Goal: Information Seeking & Learning: Compare options

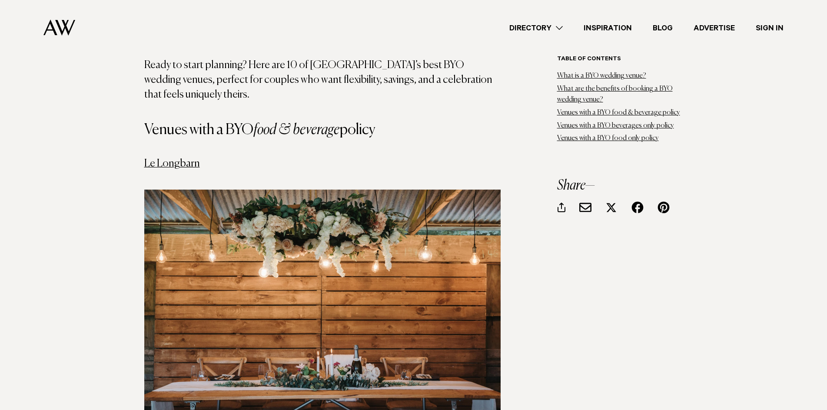
scroll to position [1390, 0]
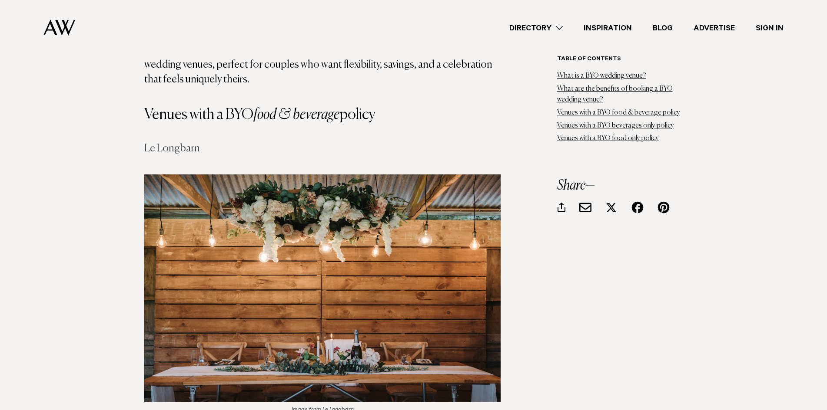
click at [187, 143] on link "Le Longbarn" at bounding box center [172, 148] width 56 height 10
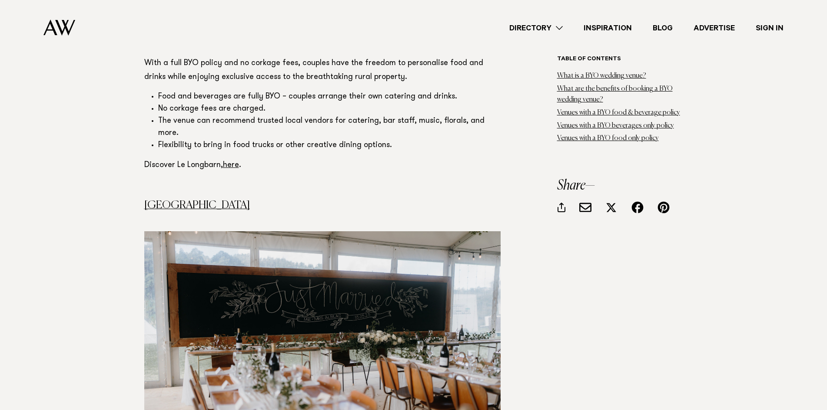
scroll to position [1868, 0]
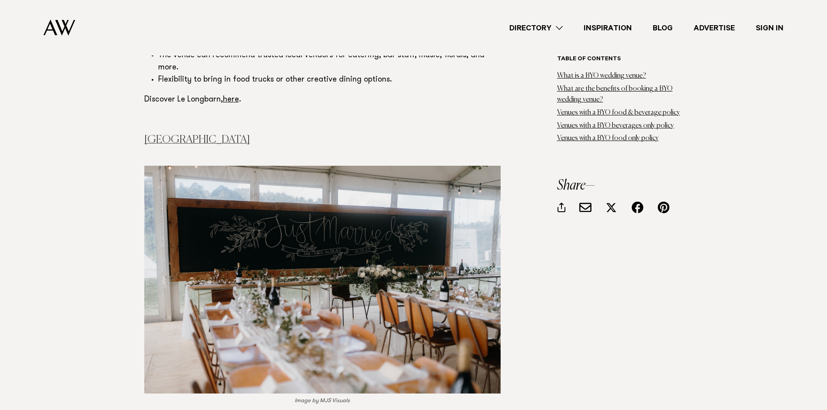
click at [195, 135] on link "Waterfall Farm" at bounding box center [197, 140] width 106 height 10
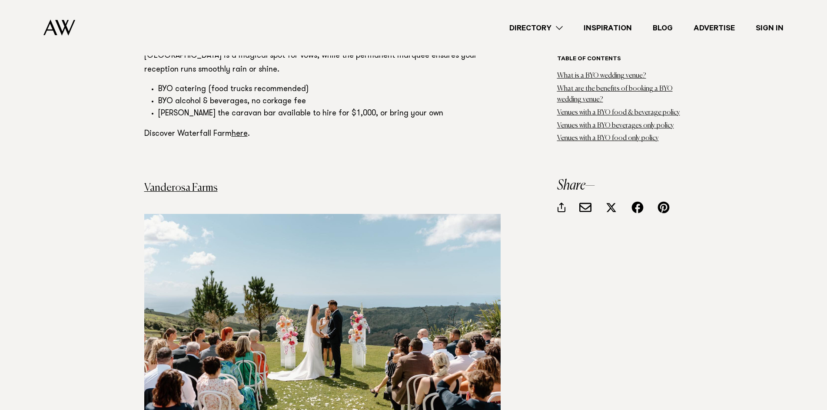
scroll to position [2302, 0]
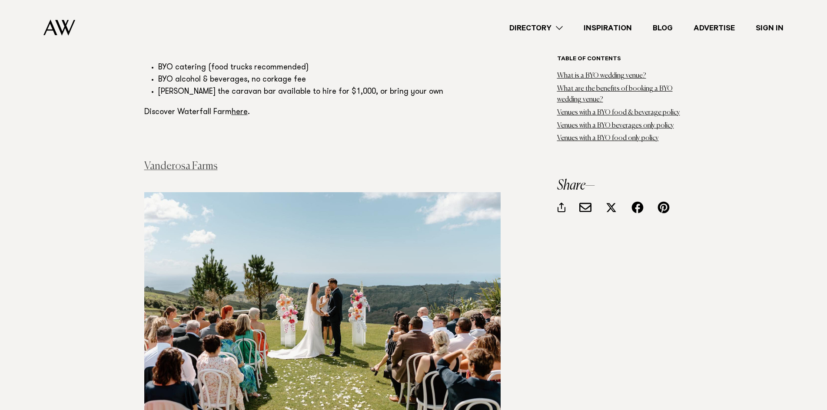
click at [202, 161] on link "Vanderosa Farms" at bounding box center [180, 166] width 73 height 10
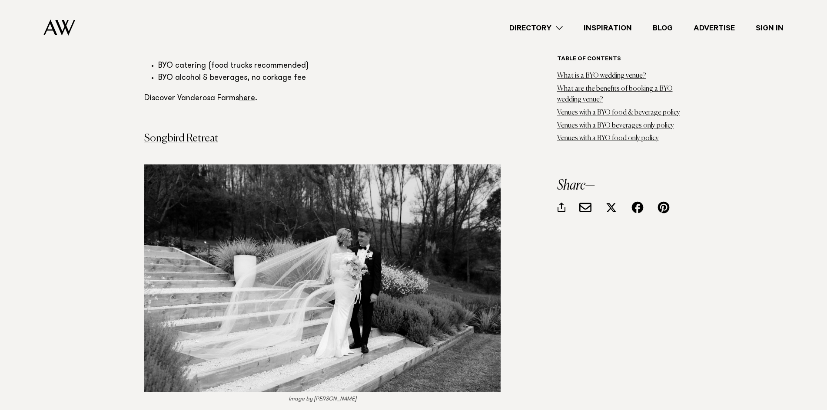
scroll to position [2737, 0]
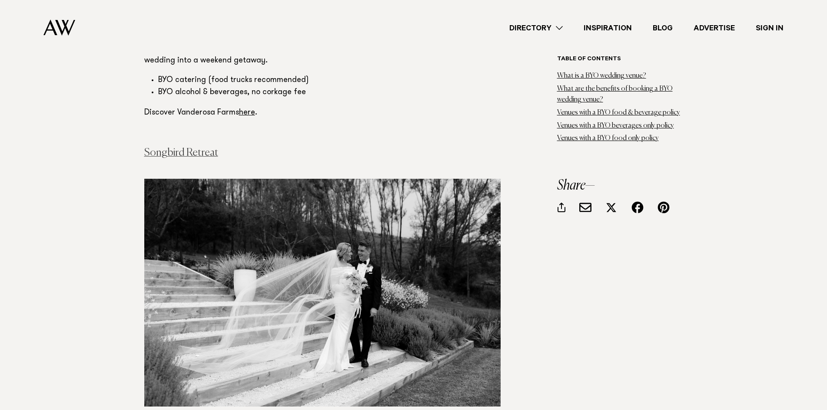
click at [201, 148] on link "Songbird Retreat" at bounding box center [181, 153] width 74 height 10
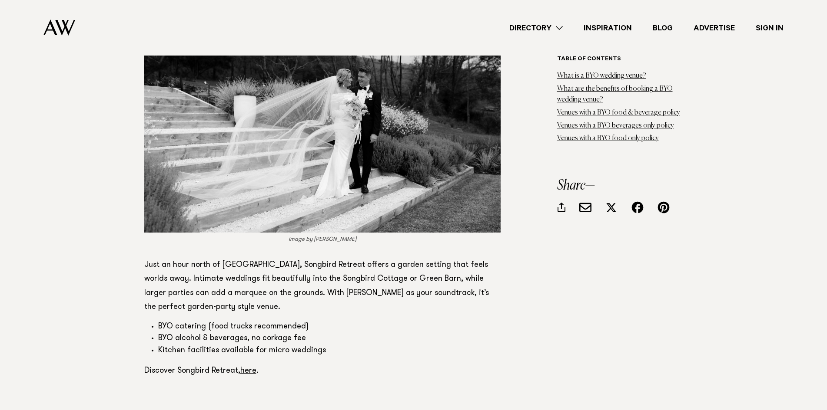
scroll to position [3128, 0]
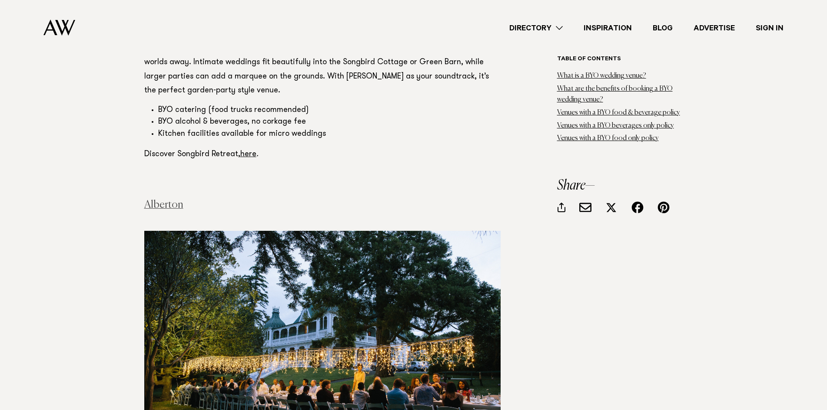
click at [169, 200] on link "Alberton" at bounding box center [163, 205] width 39 height 10
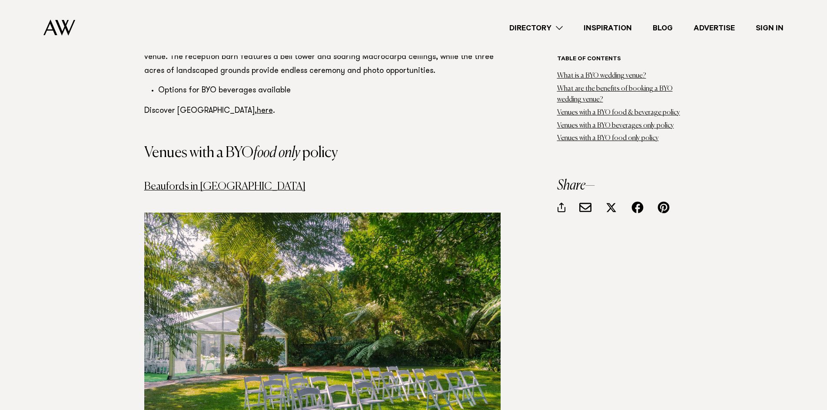
scroll to position [4474, 0]
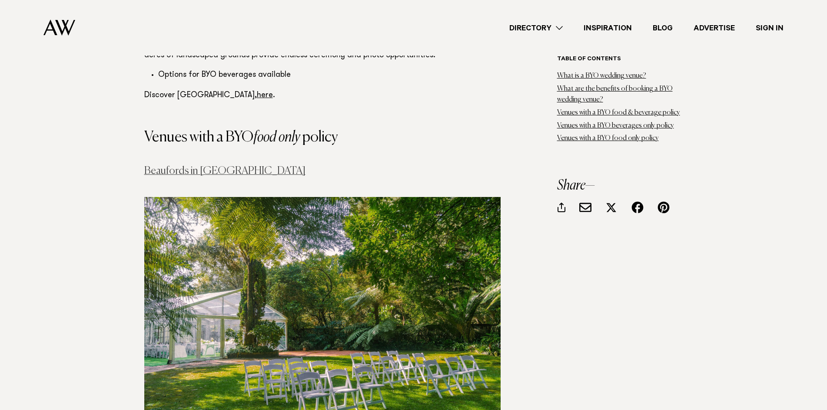
click at [228, 166] on link "Beaufords in [GEOGRAPHIC_DATA]" at bounding box center [224, 171] width 161 height 10
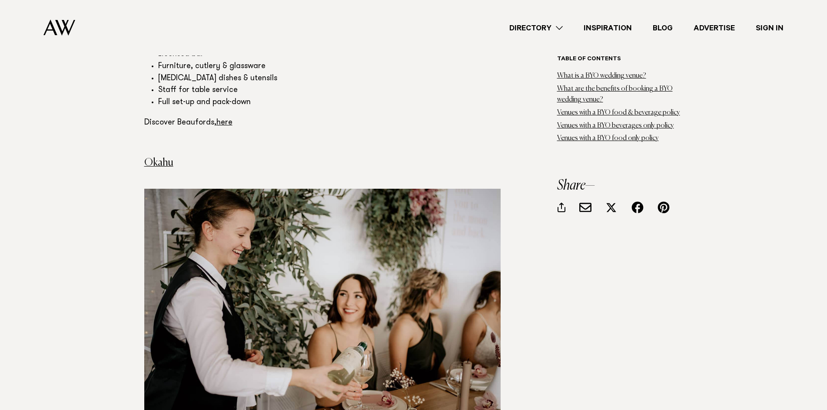
scroll to position [4995, 0]
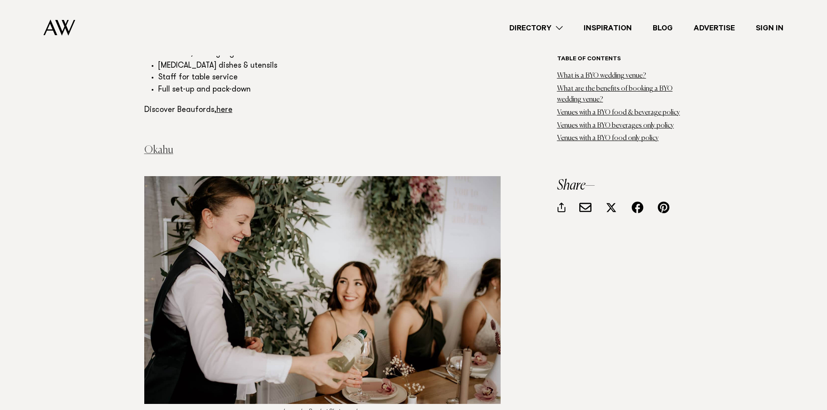
click at [167, 145] on link "Okahu" at bounding box center [158, 150] width 29 height 10
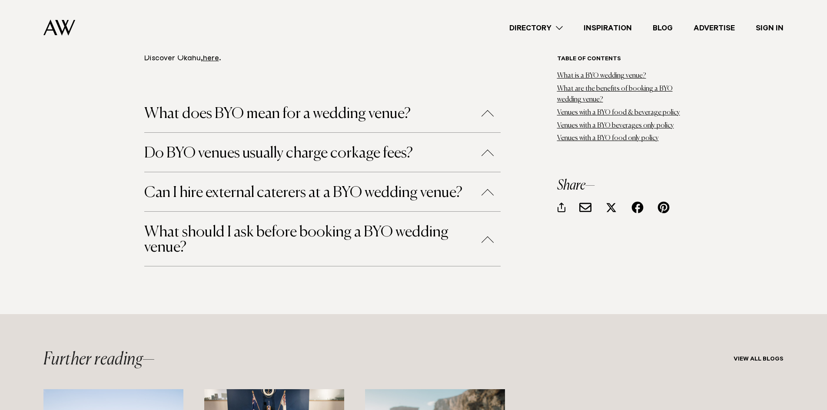
scroll to position [5473, 0]
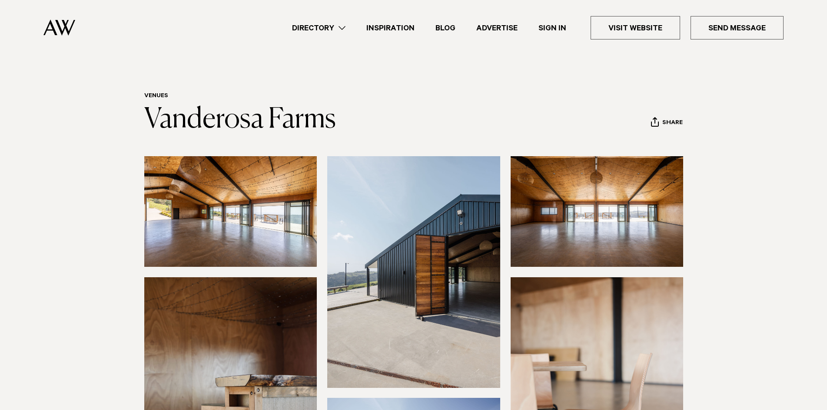
scroll to position [304, 0]
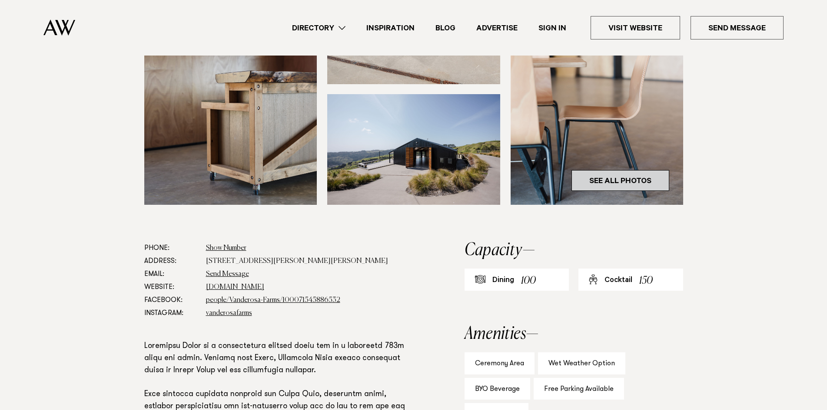
click at [629, 177] on link "See All Photos" at bounding box center [620, 180] width 98 height 21
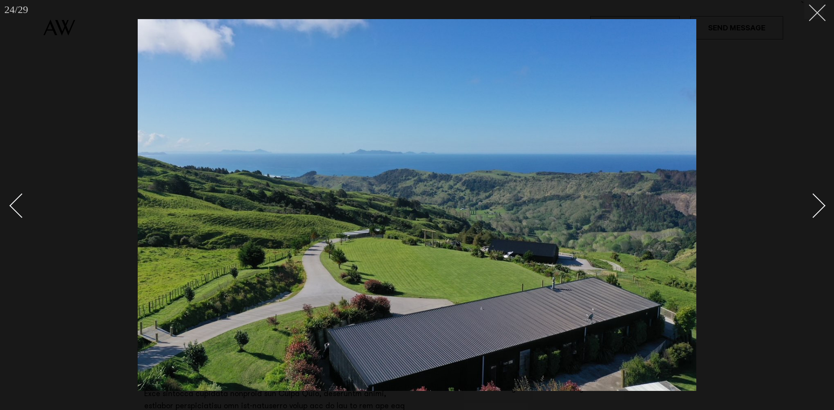
click at [821, 18] on button at bounding box center [813, 9] width 19 height 19
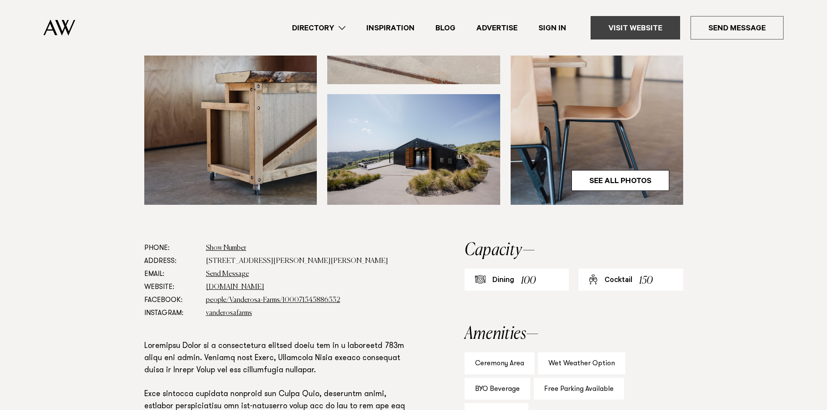
click at [659, 26] on link "Visit Website" at bounding box center [634, 27] width 89 height 23
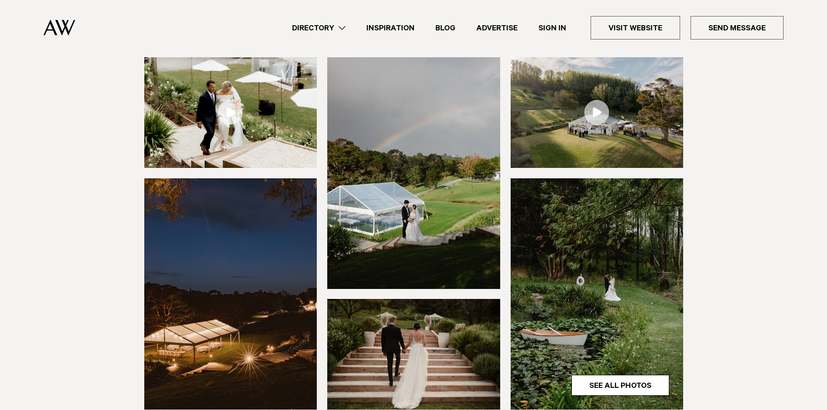
scroll to position [391, 0]
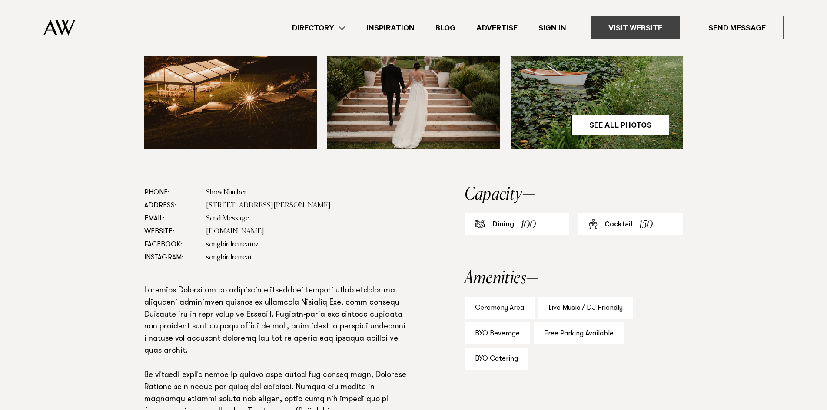
click at [646, 29] on link "Visit Website" at bounding box center [634, 27] width 89 height 23
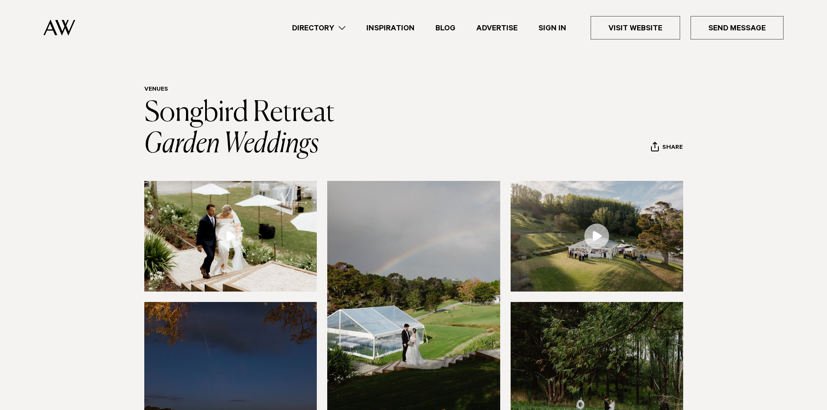
scroll to position [0, 0]
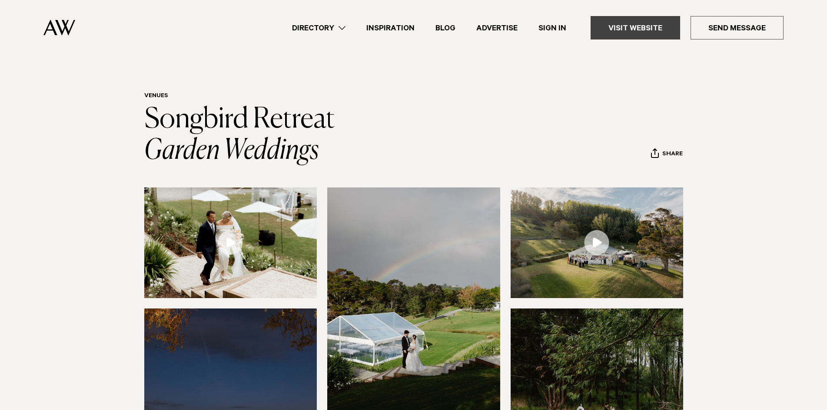
click at [651, 31] on link "Visit Website" at bounding box center [634, 27] width 89 height 23
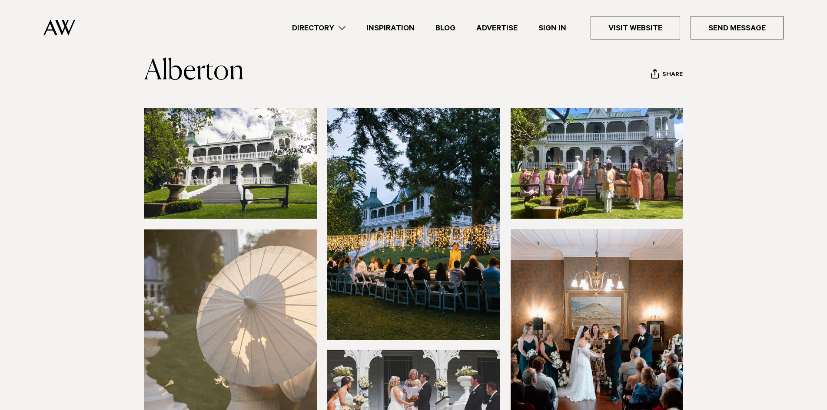
scroll to position [43, 0]
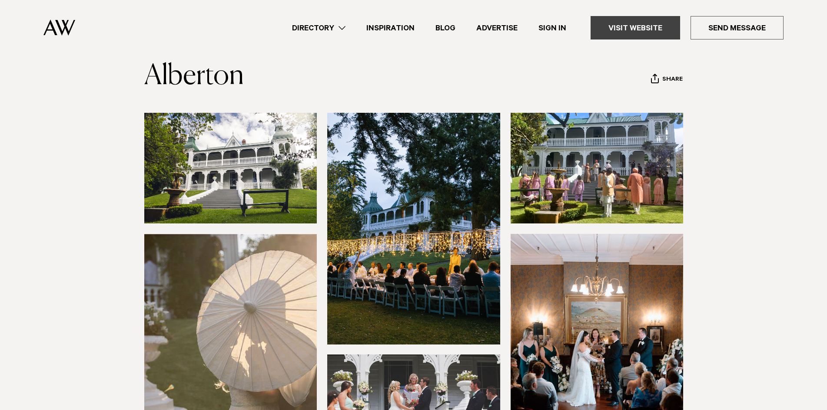
click at [642, 31] on link "Visit Website" at bounding box center [634, 27] width 89 height 23
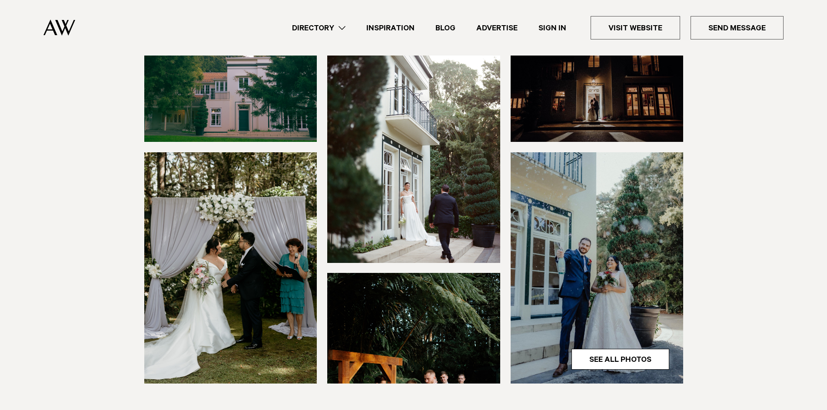
scroll to position [174, 0]
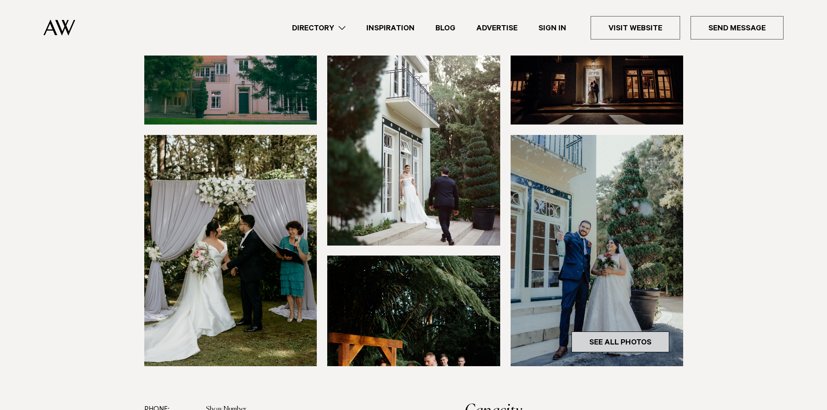
click at [626, 332] on link "See All Photos" at bounding box center [620, 342] width 98 height 21
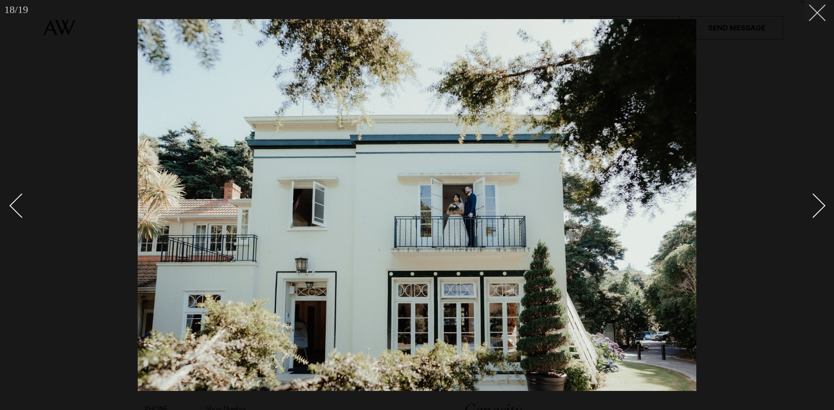
click at [823, 14] on button at bounding box center [813, 9] width 19 height 19
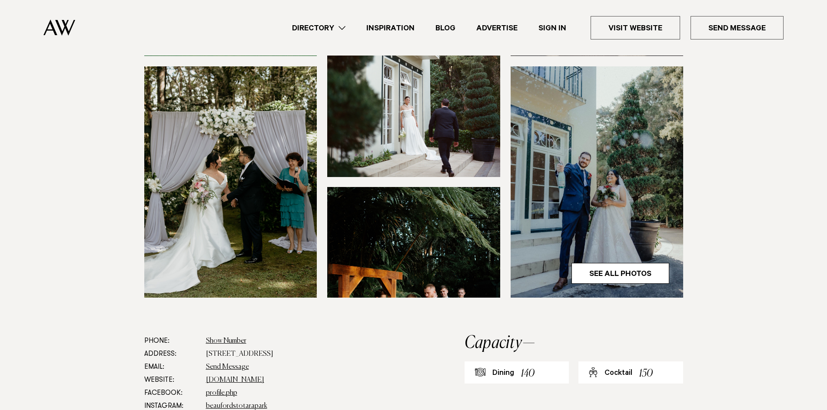
scroll to position [391, 0]
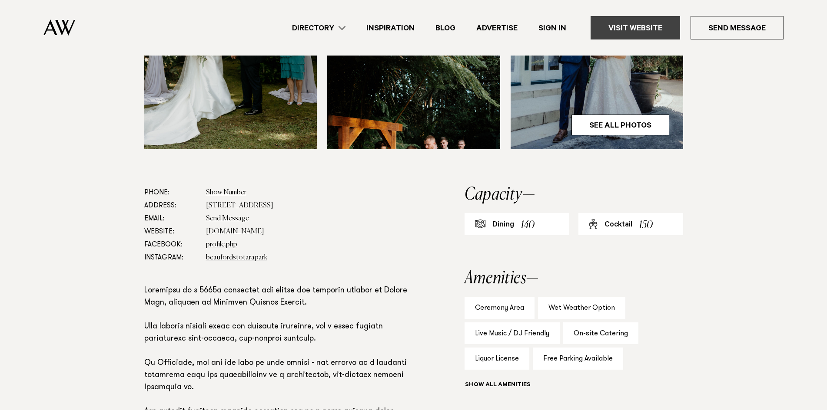
click at [636, 30] on link "Visit Website" at bounding box center [634, 27] width 89 height 23
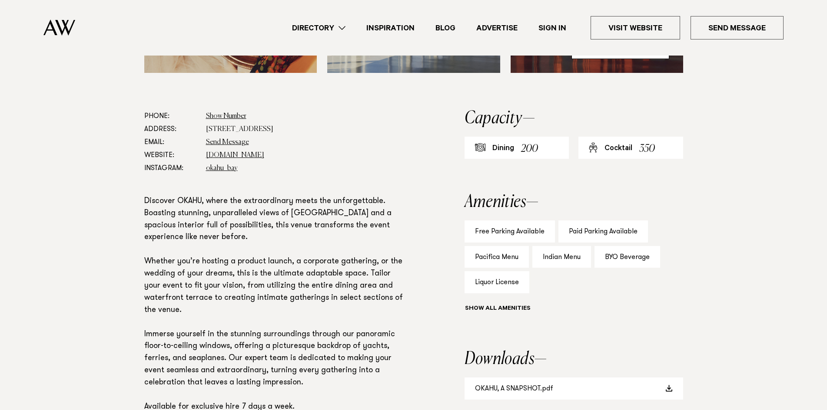
scroll to position [434, 0]
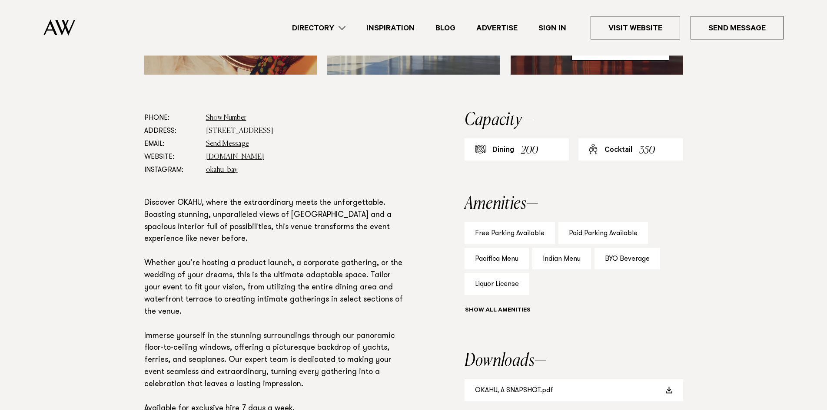
click at [546, 372] on section "Downloads OKAHU, A SNAPSHOT.pdf" at bounding box center [573, 377] width 218 height 49
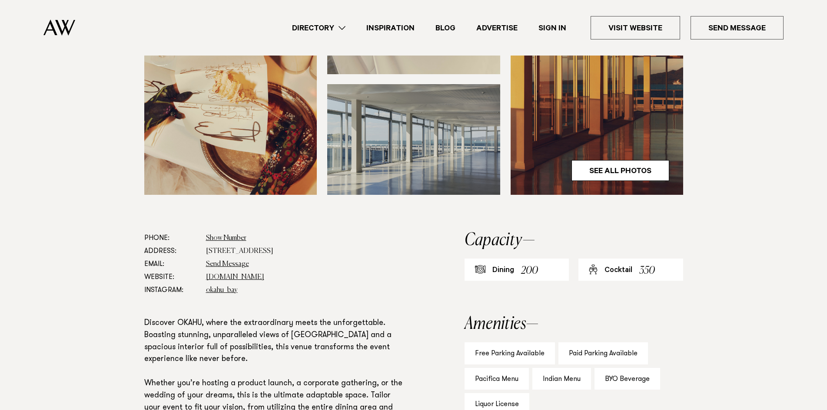
scroll to position [261, 0]
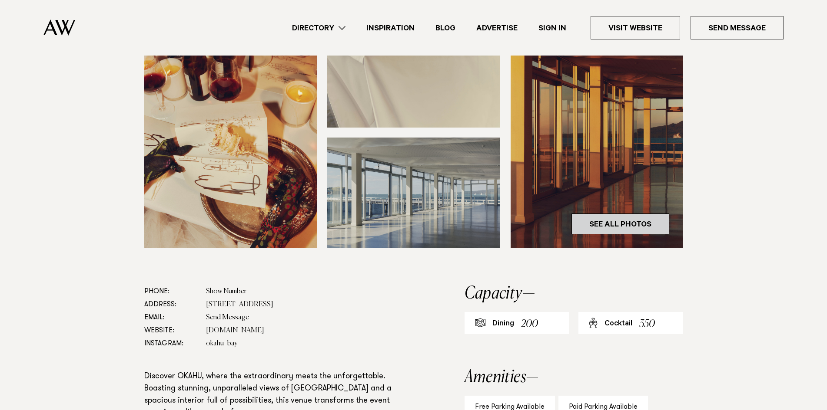
click at [629, 225] on link "See All Photos" at bounding box center [620, 224] width 98 height 21
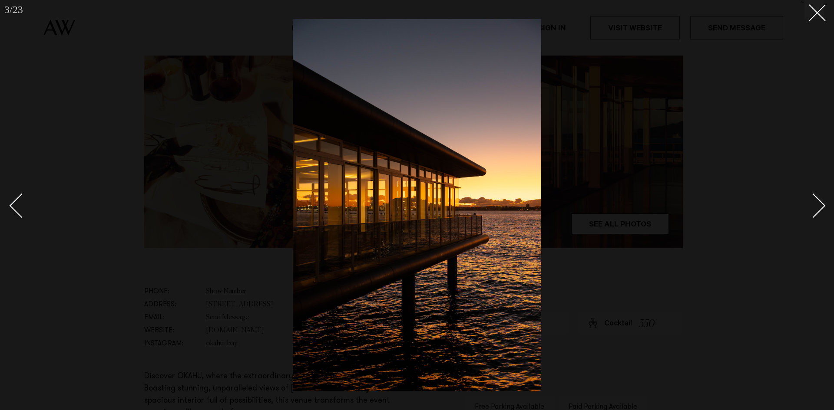
click at [816, 23] on div at bounding box center [417, 205] width 834 height 410
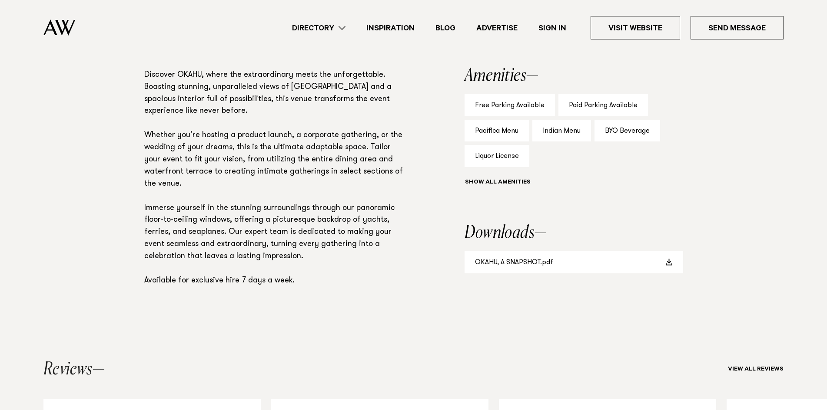
scroll to position [565, 0]
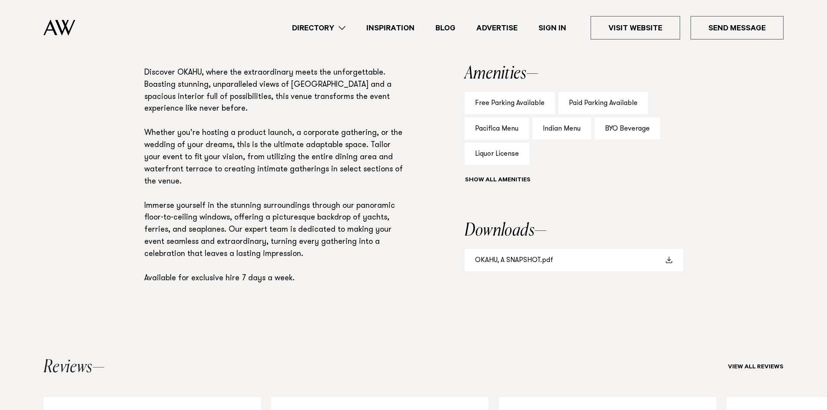
click at [592, 263] on link "OKAHU, A SNAPSHOT.pdf" at bounding box center [573, 260] width 218 height 22
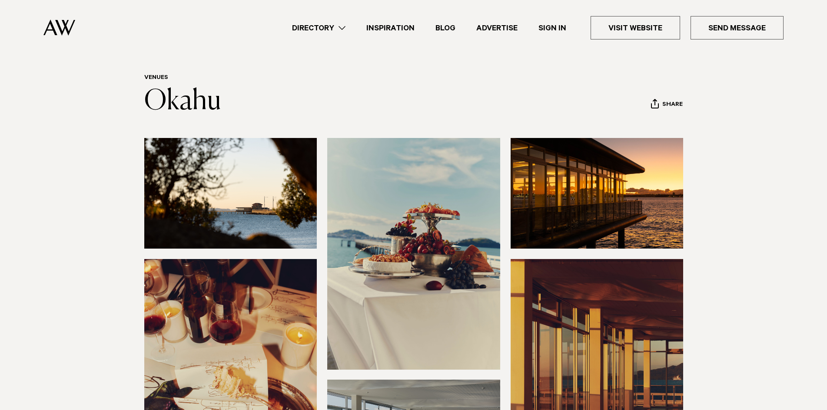
scroll to position [0, 0]
